Goal: Transaction & Acquisition: Purchase product/service

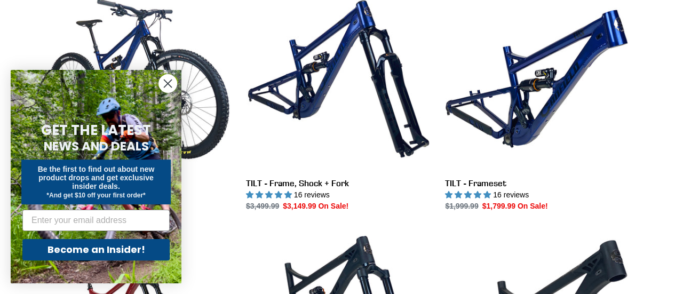
scroll to position [333, 0]
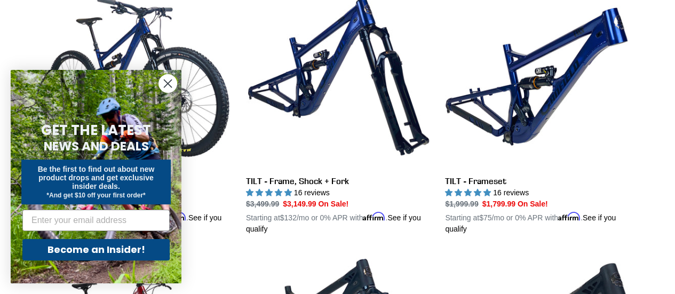
click at [166, 86] on circle "Close dialog" at bounding box center [168, 84] width 18 height 18
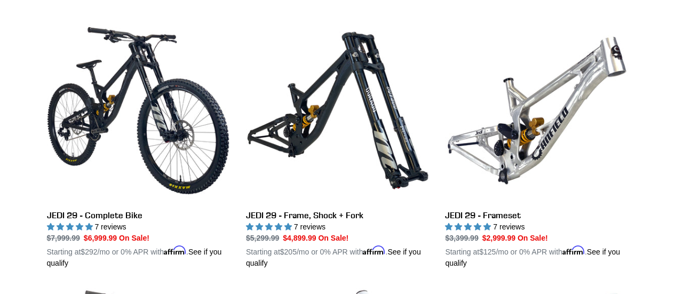
scroll to position [1374, 0]
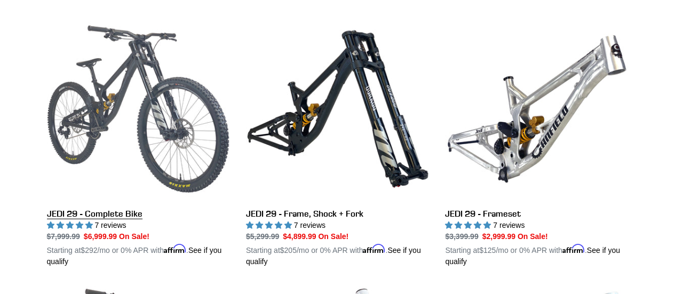
click at [155, 132] on link "JEDI 29 - Complete Bike" at bounding box center [138, 143] width 183 height 250
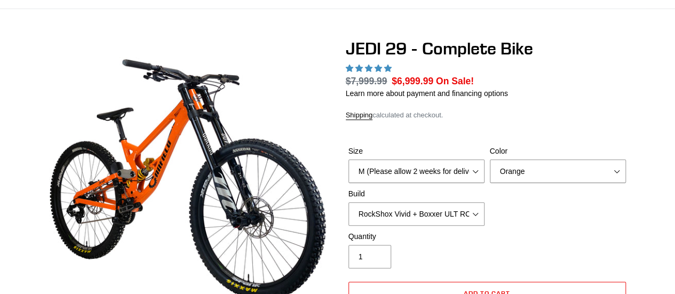
select select "highest-rating"
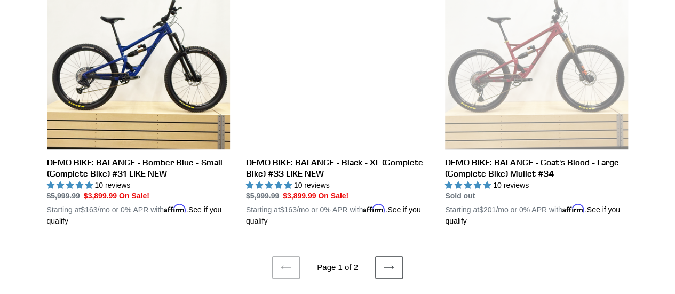
scroll to position [2228, 0]
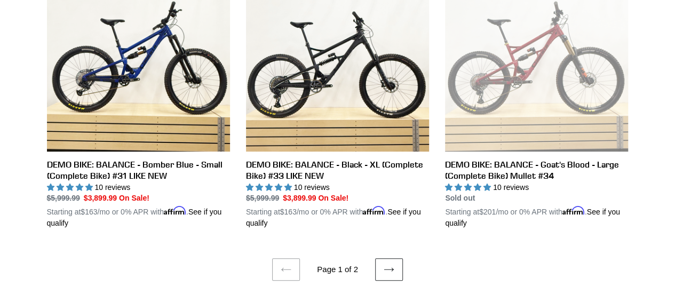
click at [387, 264] on icon at bounding box center [389, 269] width 11 height 11
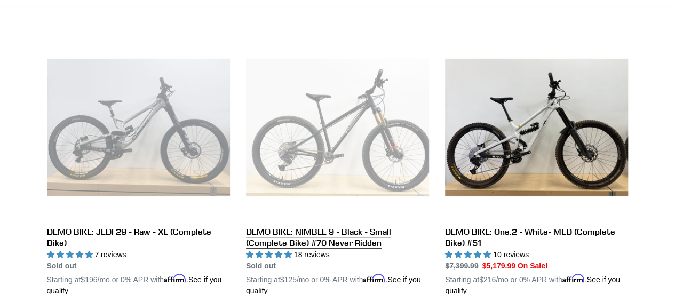
scroll to position [283, 0]
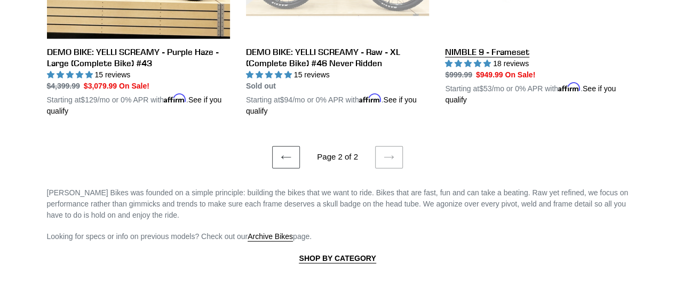
scroll to position [1301, 0]
